Goal: Use online tool/utility: Utilize a website feature to perform a specific function

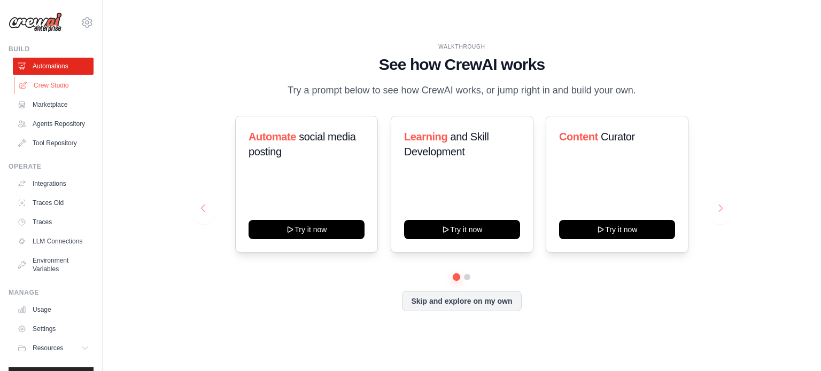
click at [28, 85] on link "Crew Studio" at bounding box center [54, 85] width 81 height 17
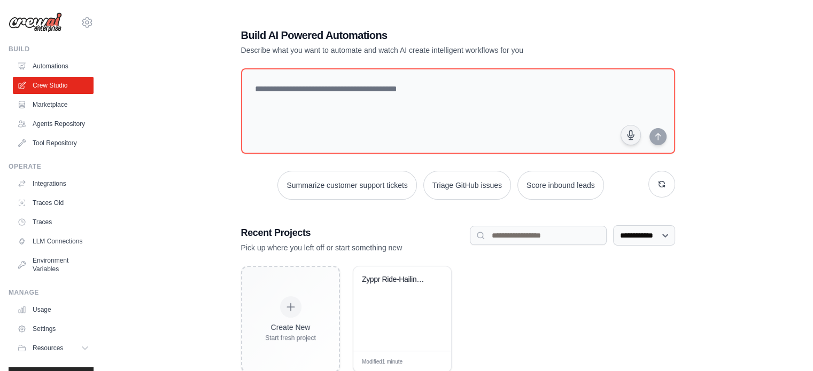
scroll to position [29, 0]
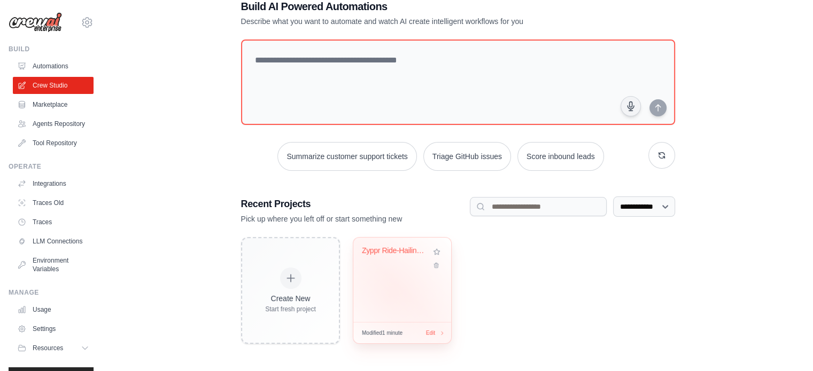
click at [389, 295] on div "Zyppr Ride-Hailing Business Operati..." at bounding box center [402, 280] width 98 height 84
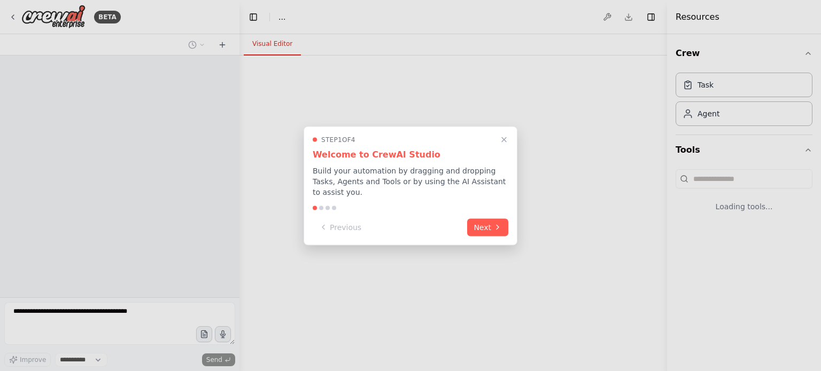
select select "****"
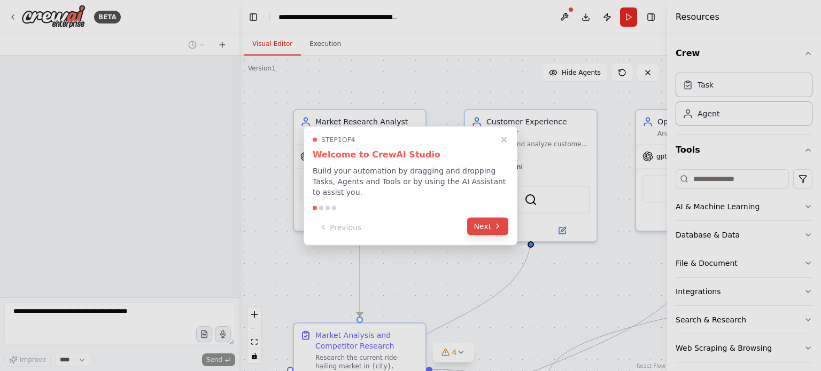
click at [489, 220] on button "Next" at bounding box center [487, 226] width 41 height 18
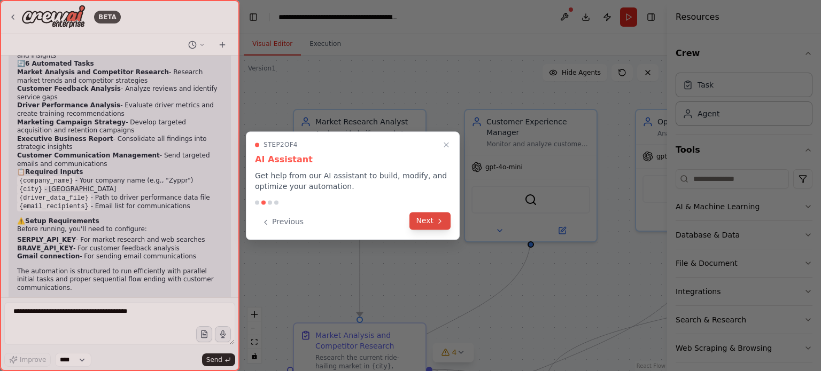
click at [438, 225] on icon at bounding box center [440, 221] width 9 height 9
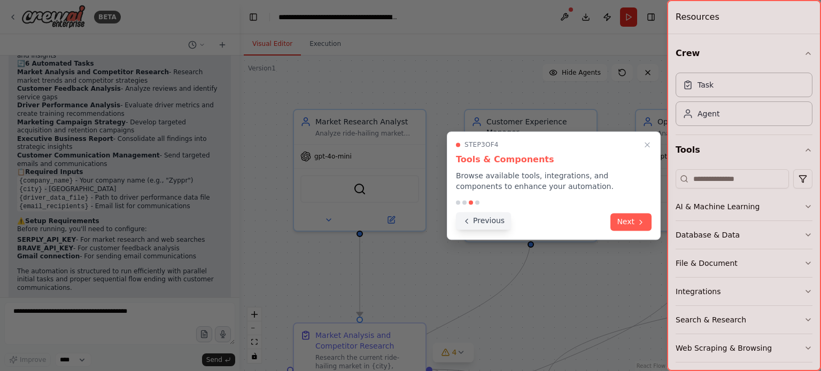
scroll to position [2285, 0]
click at [624, 220] on button "Next" at bounding box center [630, 221] width 41 height 18
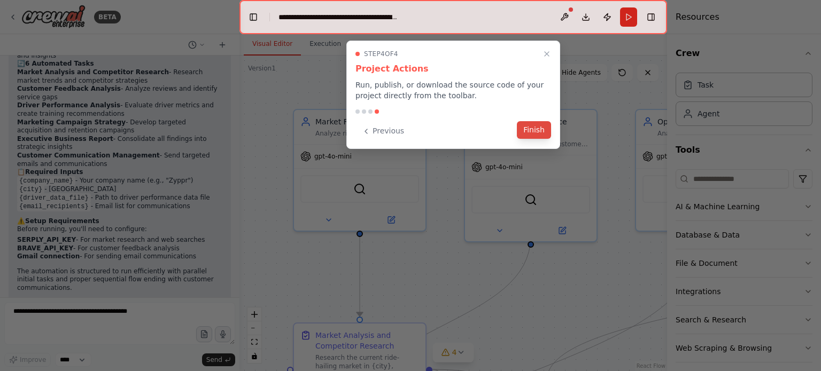
click at [532, 138] on button "Finish" at bounding box center [534, 130] width 34 height 18
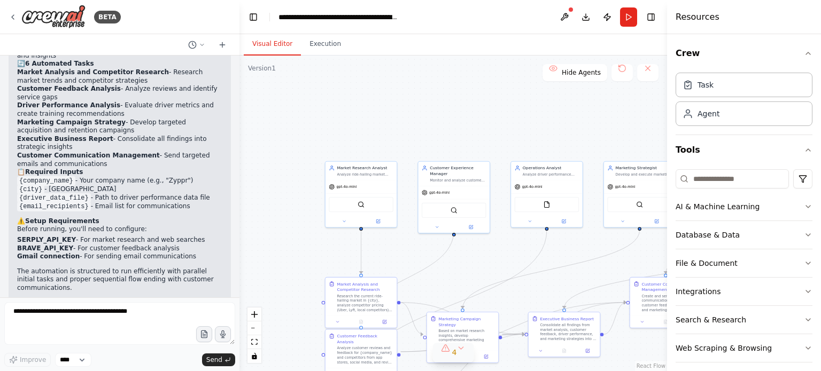
click at [460, 357] on button "4" at bounding box center [453, 353] width 41 height 20
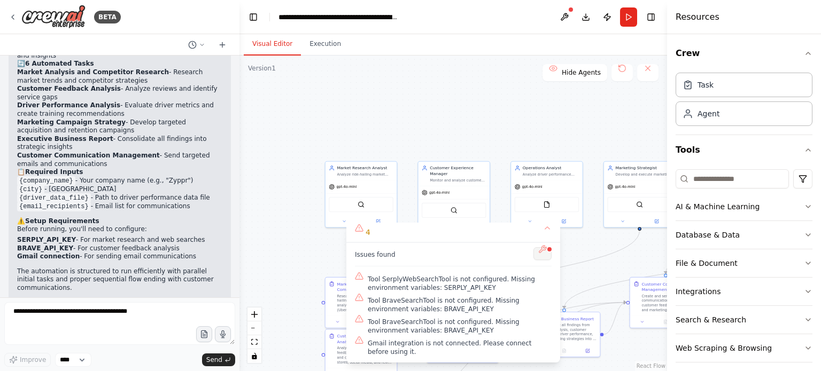
click at [541, 258] on button at bounding box center [542, 253] width 18 height 13
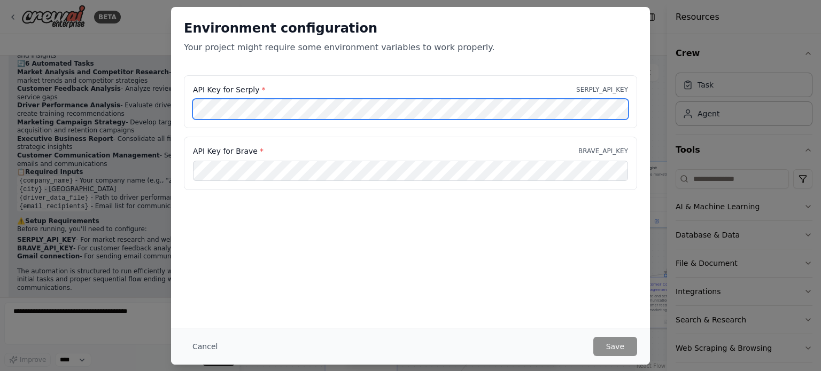
click at [175, 113] on div "API Key for Serply * SERPLY_API_KEY API Key for Brave * BRAVE_API_KEY" at bounding box center [410, 139] width 479 height 128
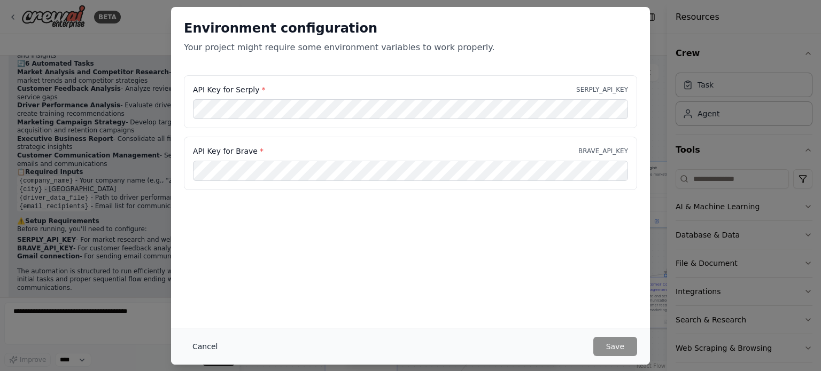
click at [201, 344] on button "Cancel" at bounding box center [205, 346] width 42 height 19
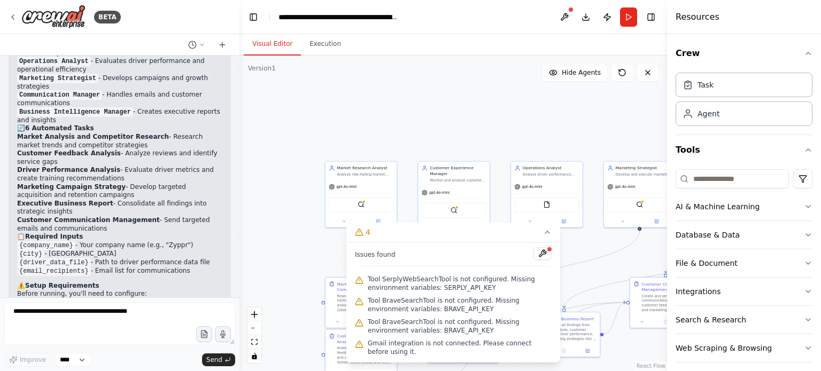
scroll to position [2221, 0]
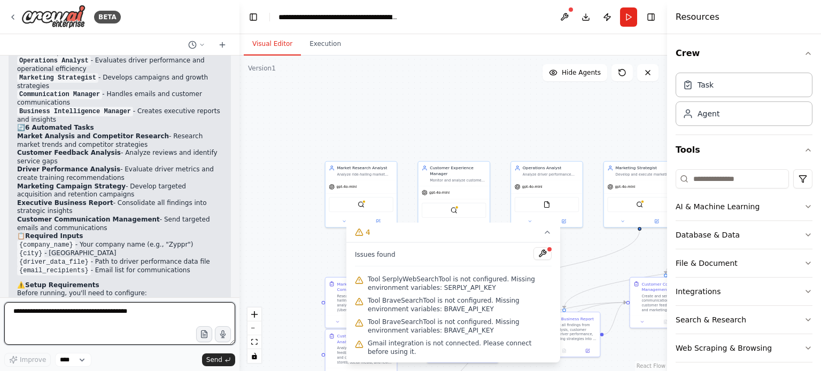
click at [113, 308] on textarea at bounding box center [119, 323] width 231 height 43
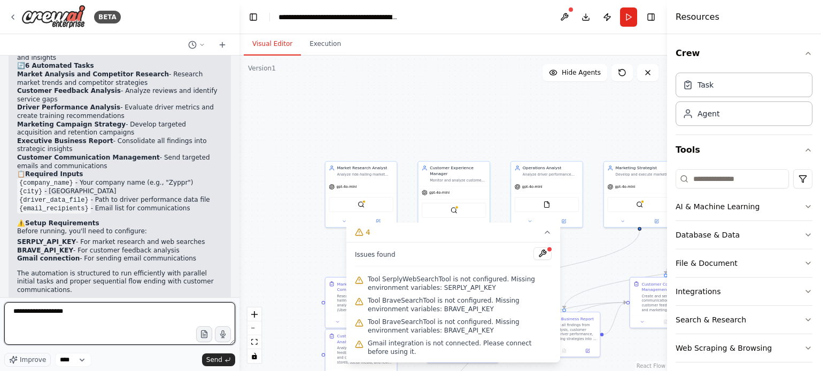
scroll to position [2285, 0]
drag, startPoint x: 83, startPoint y: 307, endPoint x: 0, endPoint y: 299, distance: 83.8
click at [0, 299] on div "BETA Build a ride-hailing app called Zyppr. The app should include: Rider Reque…" at bounding box center [119, 185] width 239 height 371
type textarea "**********"
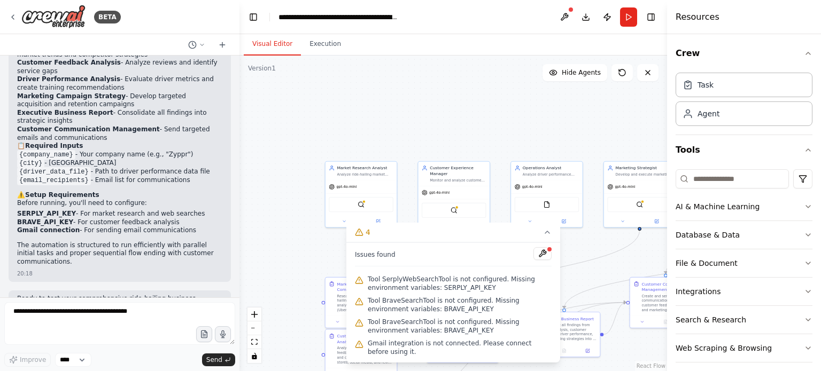
scroll to position [2349, 0]
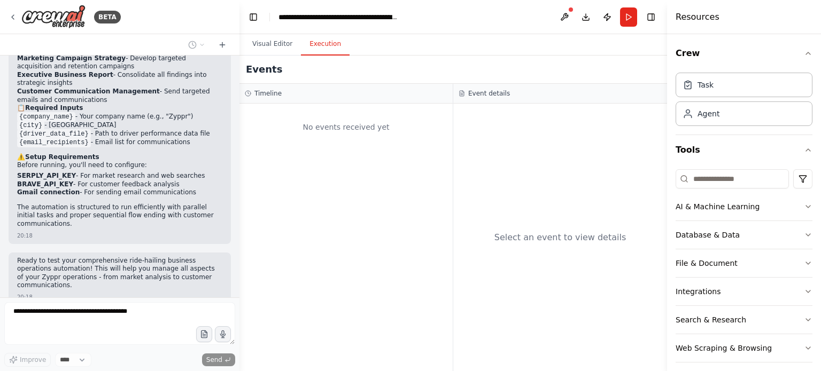
click at [311, 50] on button "Execution" at bounding box center [325, 44] width 49 height 22
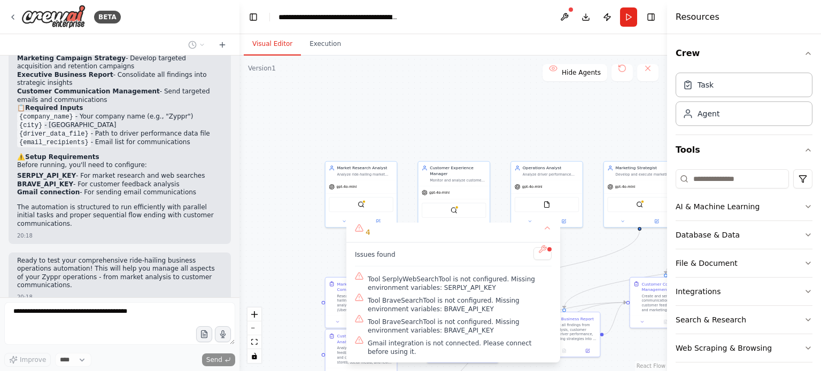
click at [267, 45] on button "Visual Editor" at bounding box center [272, 44] width 57 height 22
click at [547, 239] on button "4" at bounding box center [453, 233] width 214 height 20
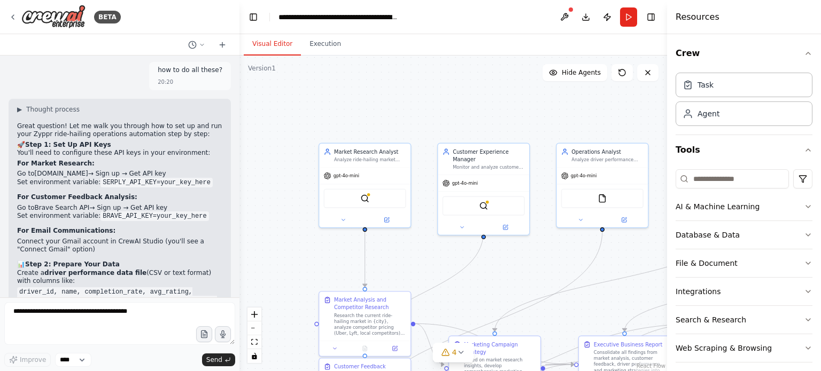
scroll to position [2654, 0]
